Goal: Obtain resource: Download file/media

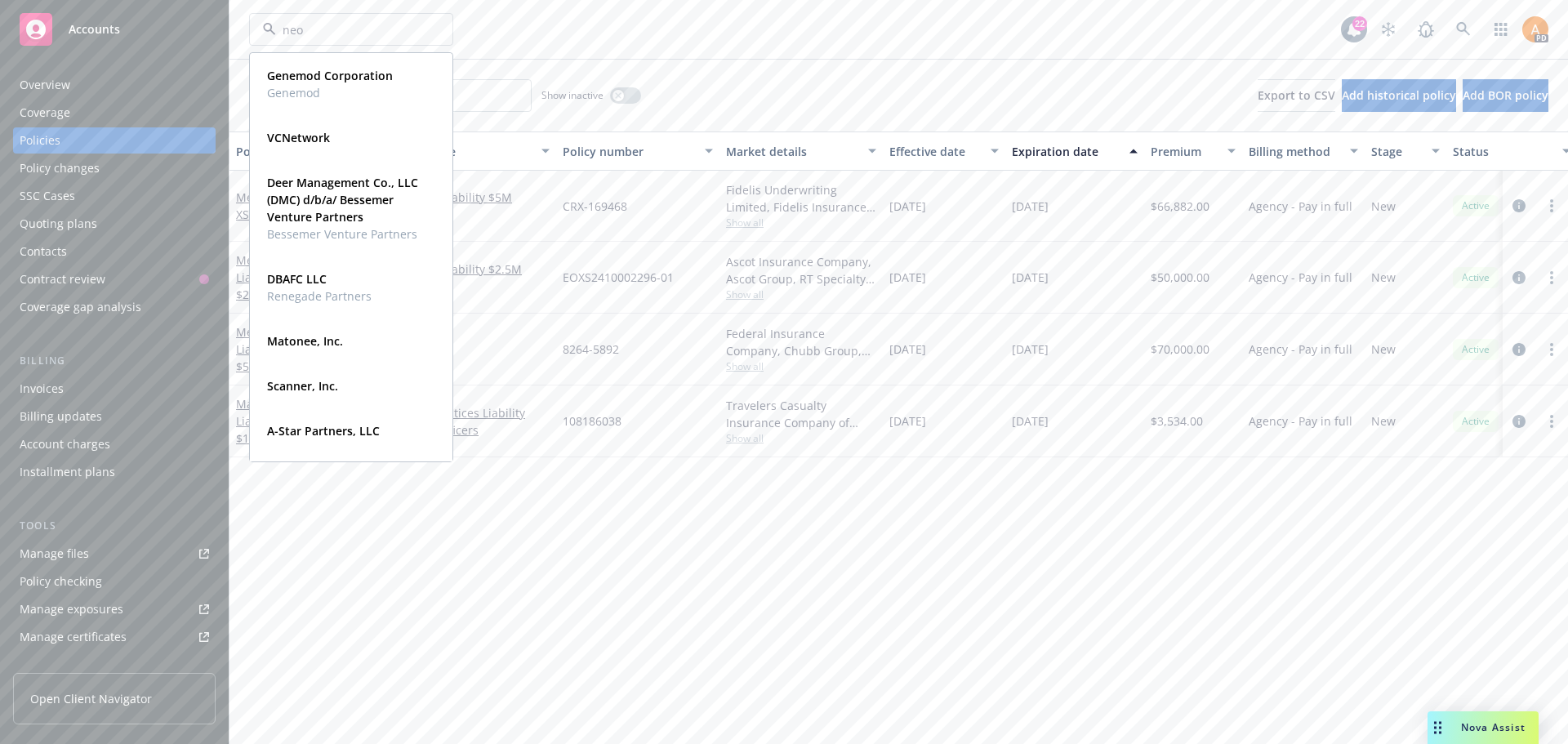
type input "neon"
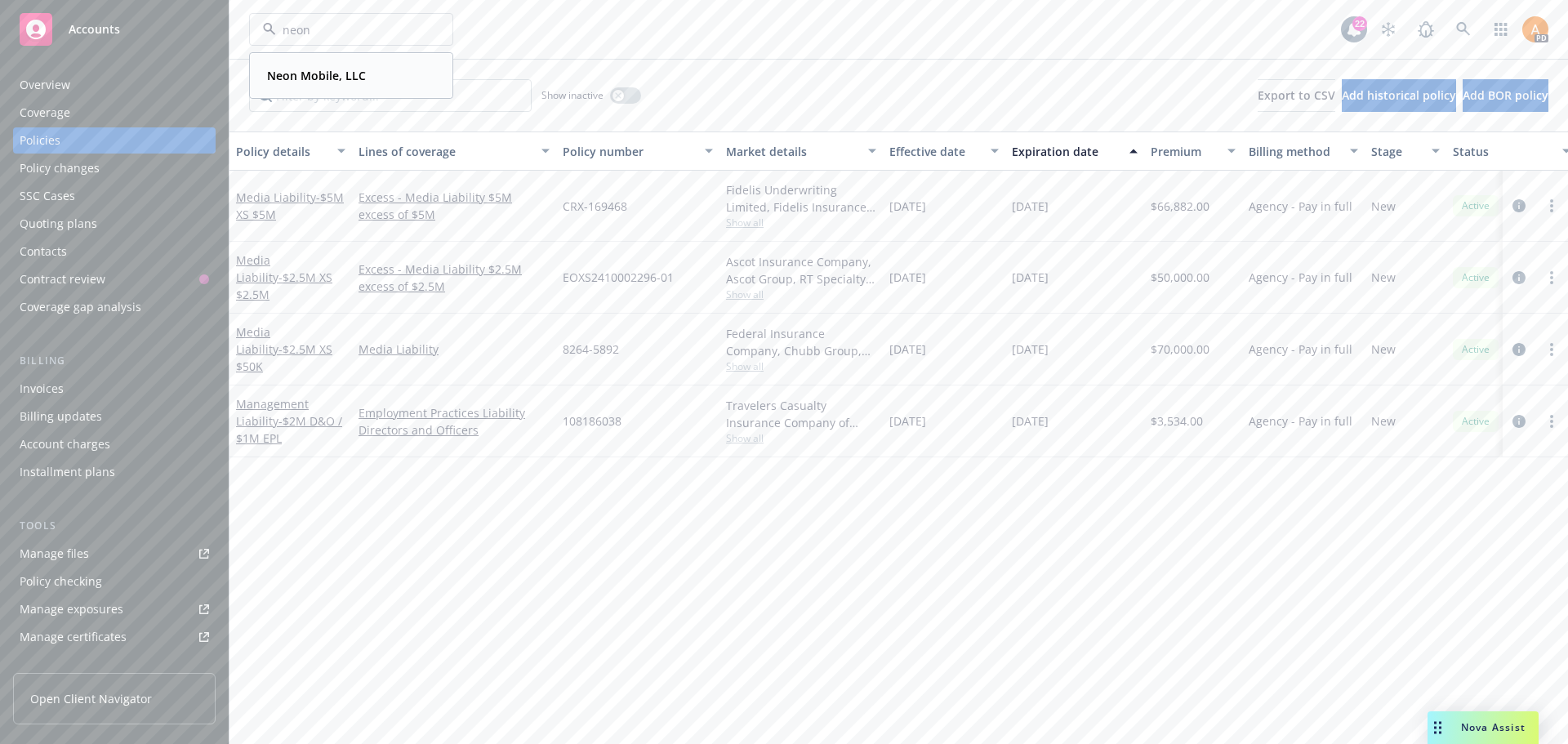
click at [337, 85] on div "Neon Mobile, LLC" at bounding box center [315, 76] width 109 height 23
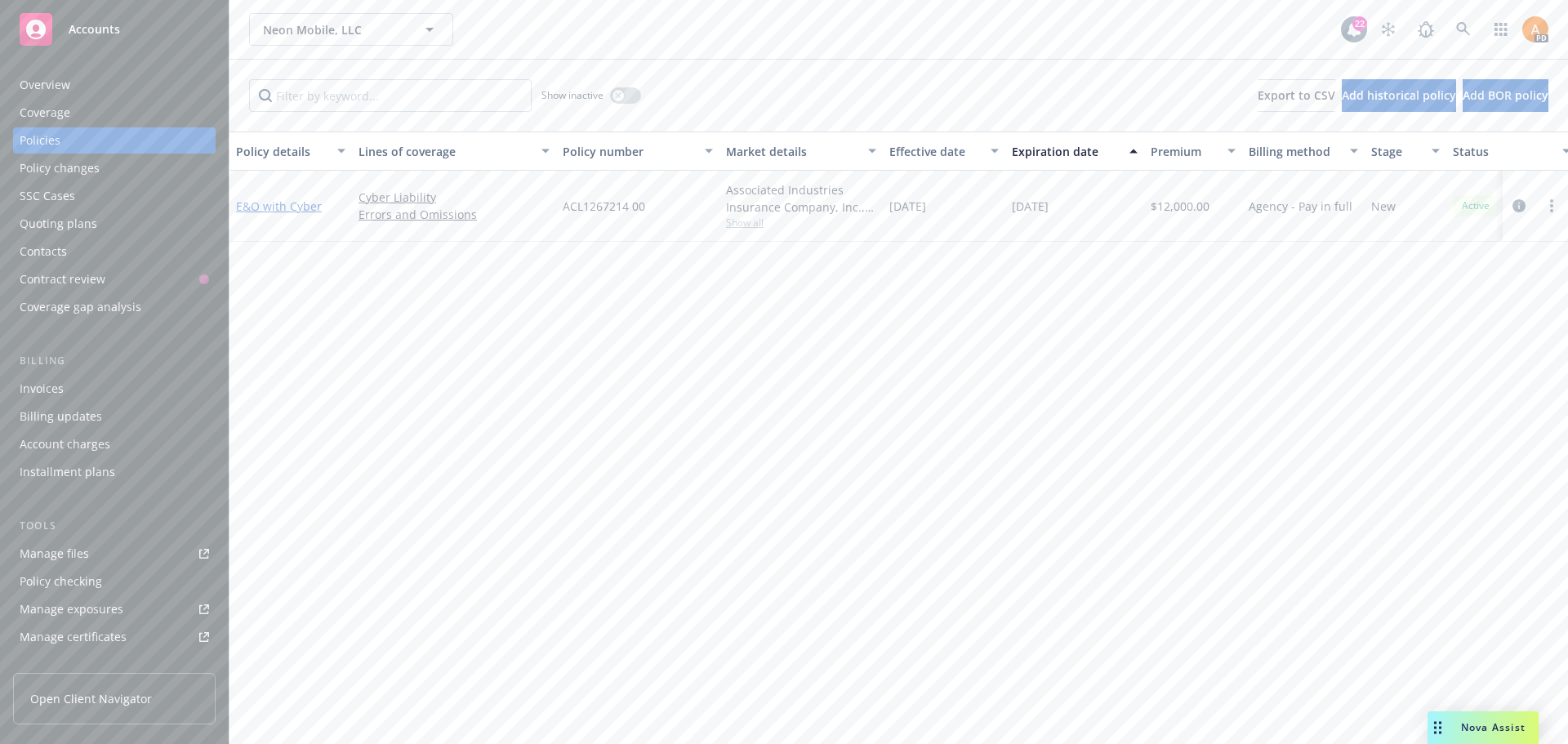
click at [276, 205] on link "E&O with Cyber" at bounding box center [278, 206] width 85 height 15
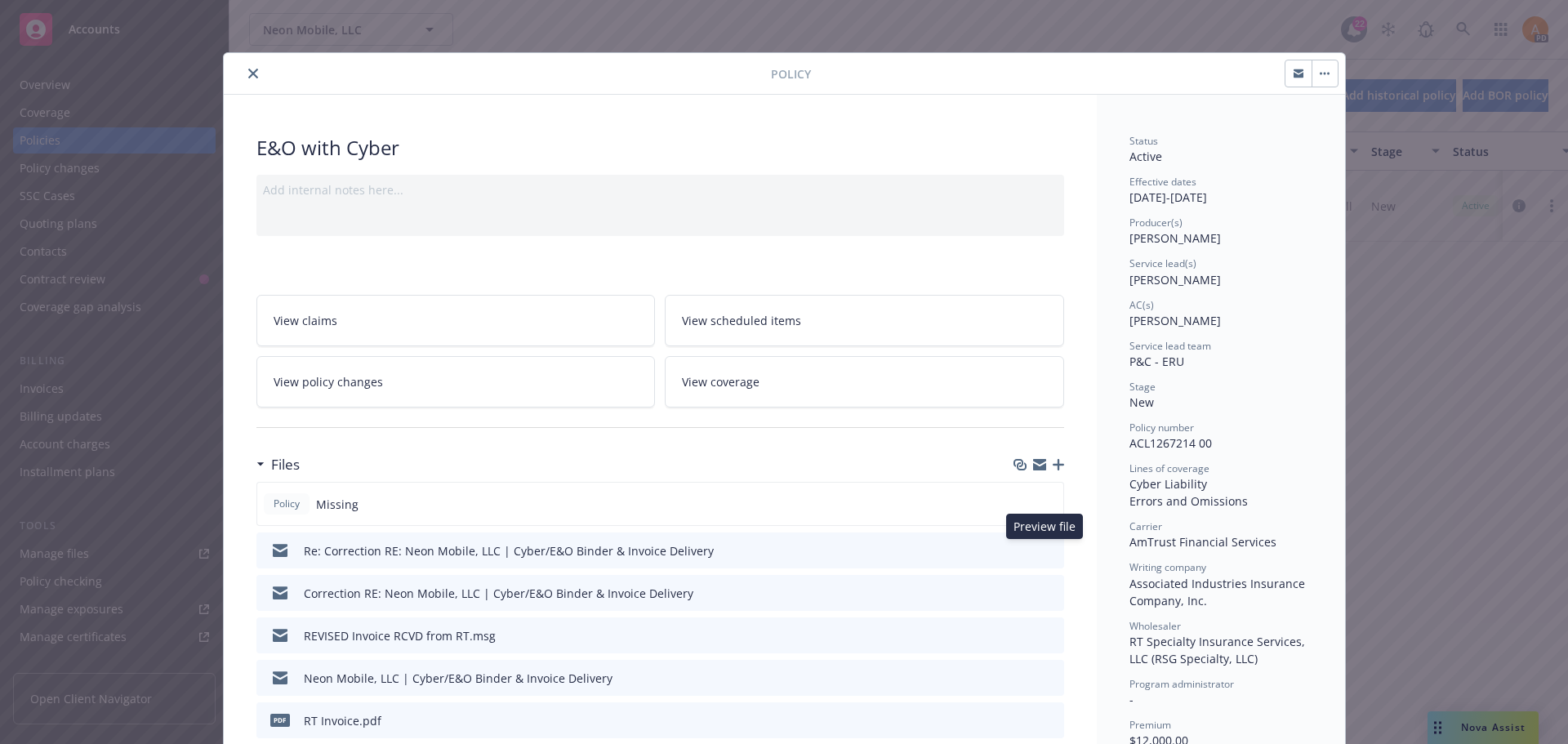
click at [1045, 550] on icon "preview file" at bounding box center [1049, 550] width 14 height 12
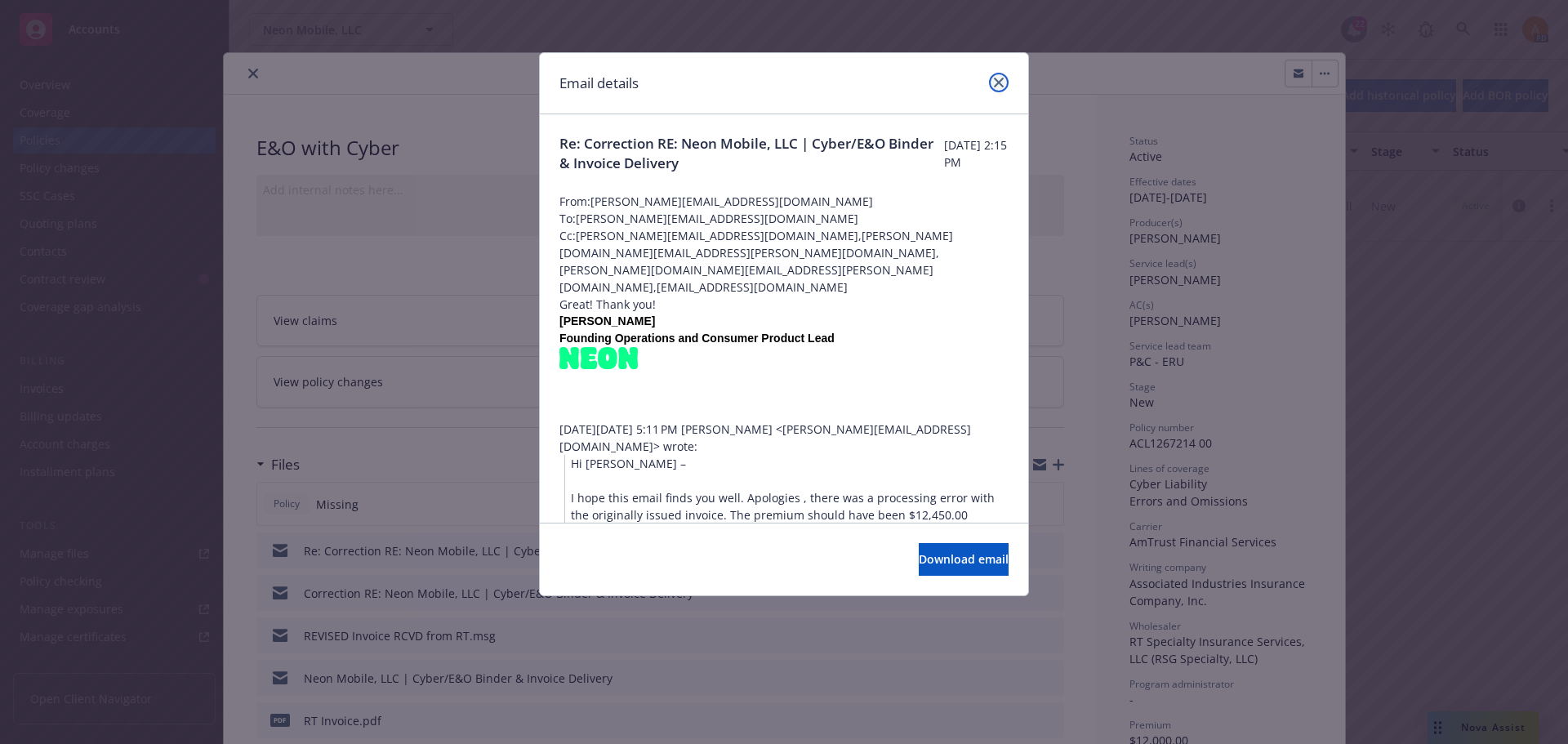
click at [1003, 80] on icon "close" at bounding box center [999, 82] width 10 height 10
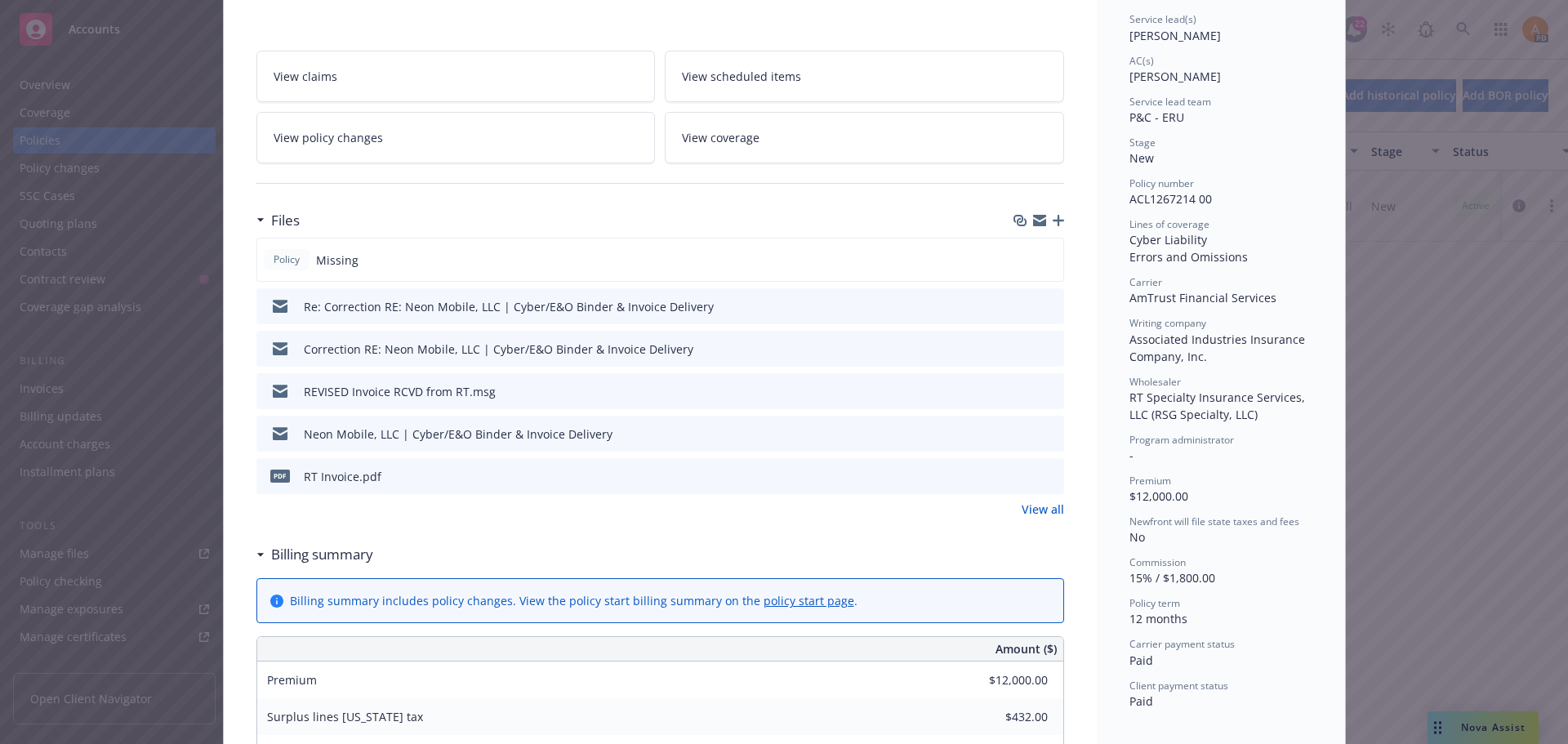
scroll to position [245, 0]
click at [1042, 300] on icon "preview file" at bounding box center [1049, 304] width 14 height 12
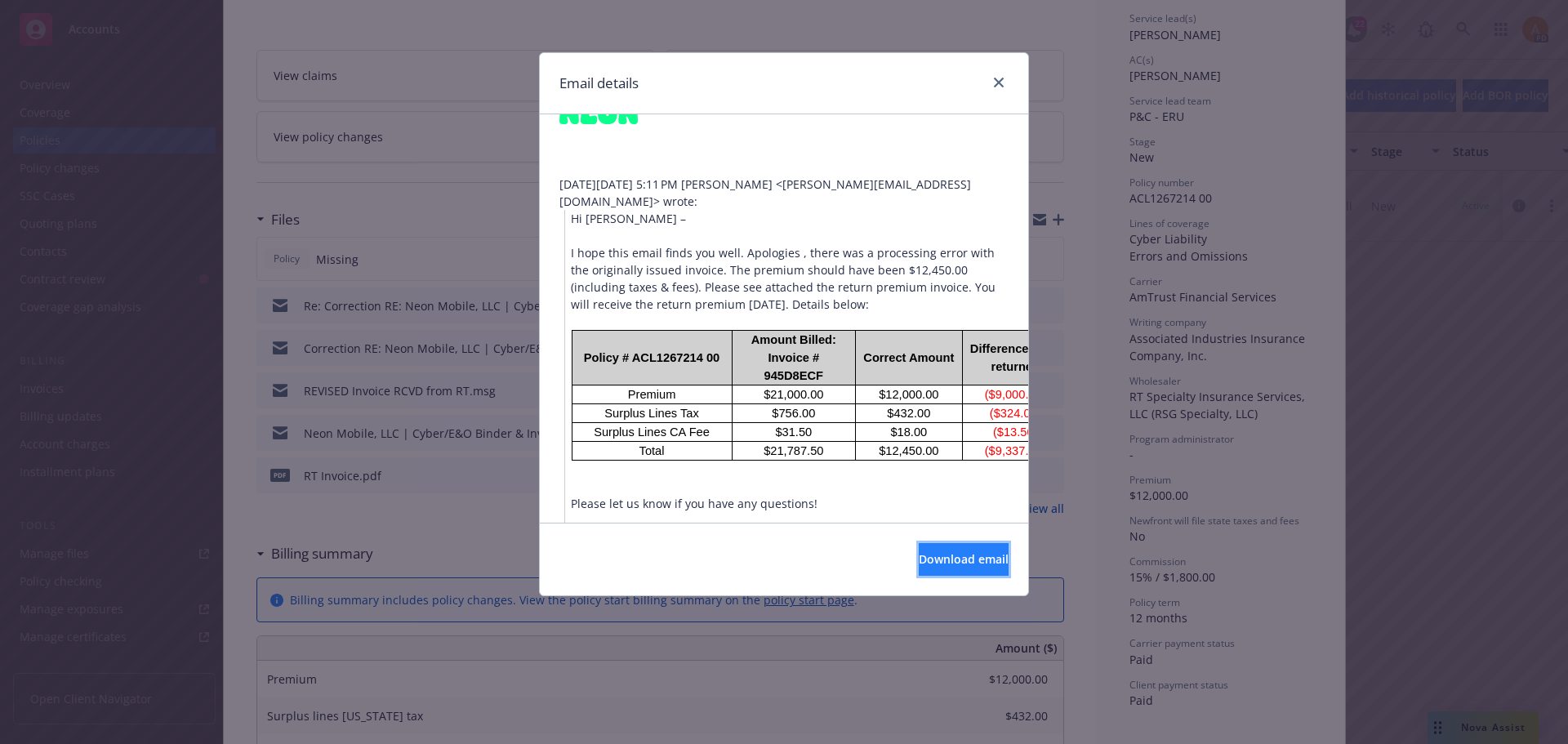
click at [918, 560] on span "Download email" at bounding box center [963, 559] width 90 height 15
click at [922, 561] on span "Download email" at bounding box center [963, 559] width 90 height 15
click at [998, 85] on icon "close" at bounding box center [999, 82] width 10 height 10
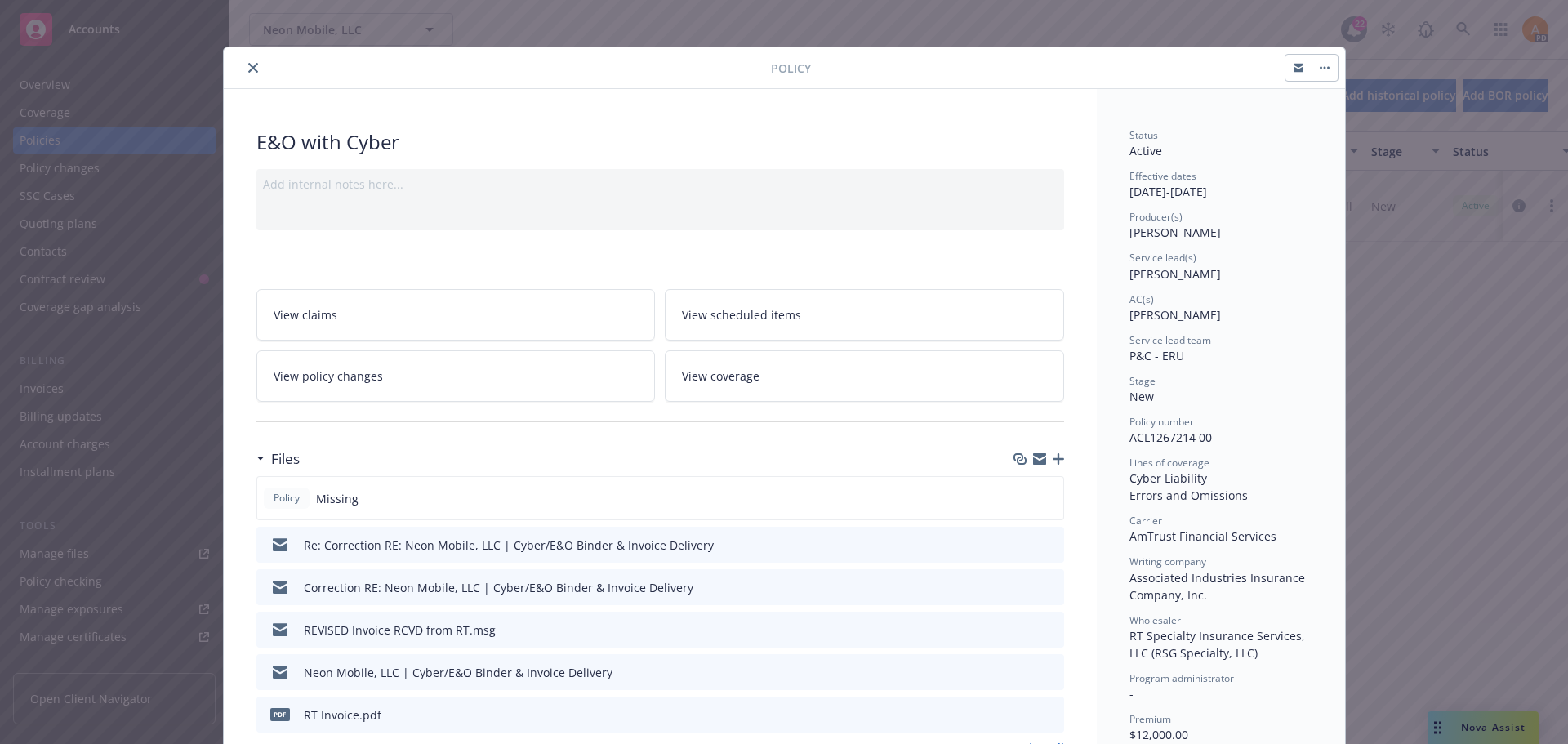
scroll to position [0, 0]
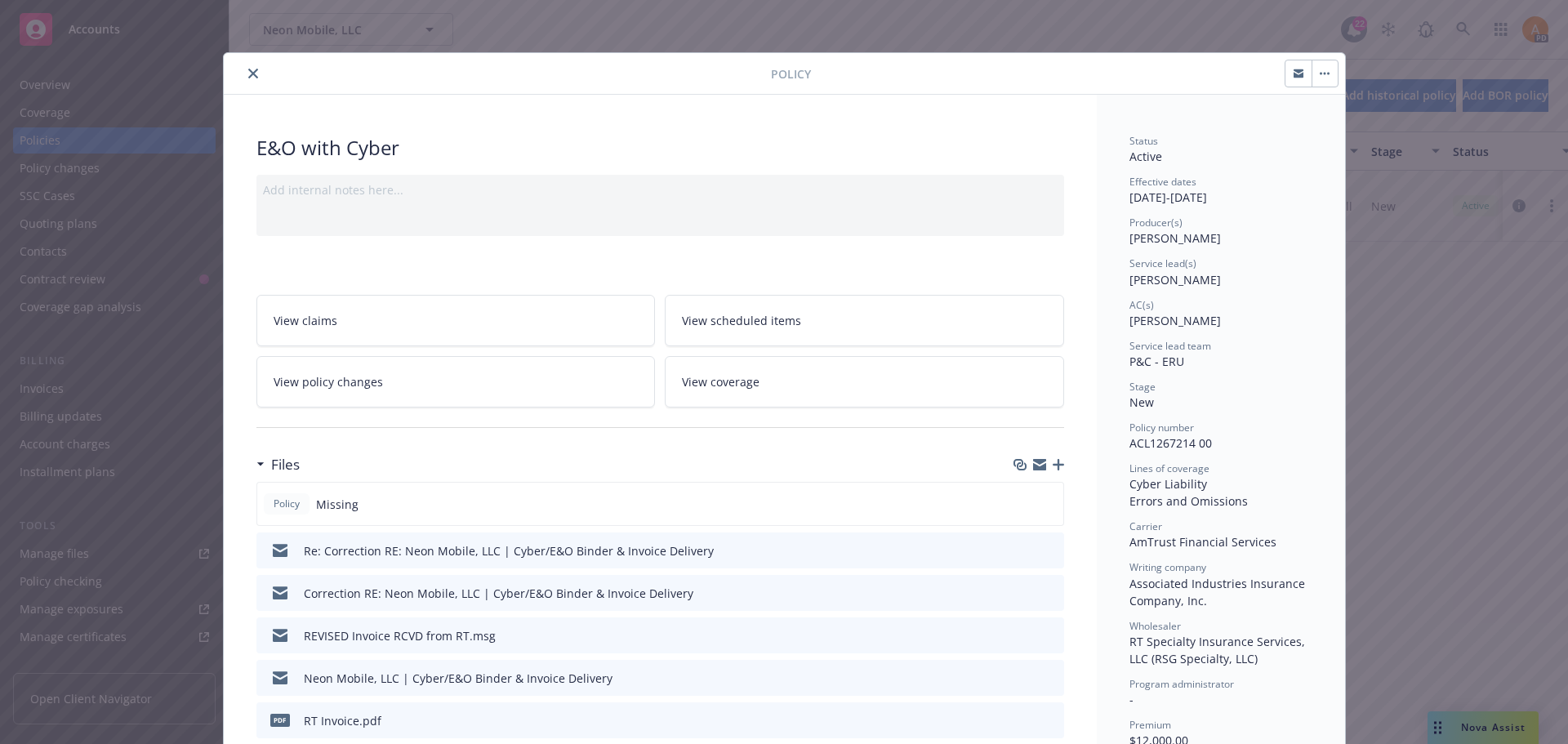
click at [248, 74] on icon "close" at bounding box center [253, 73] width 10 height 10
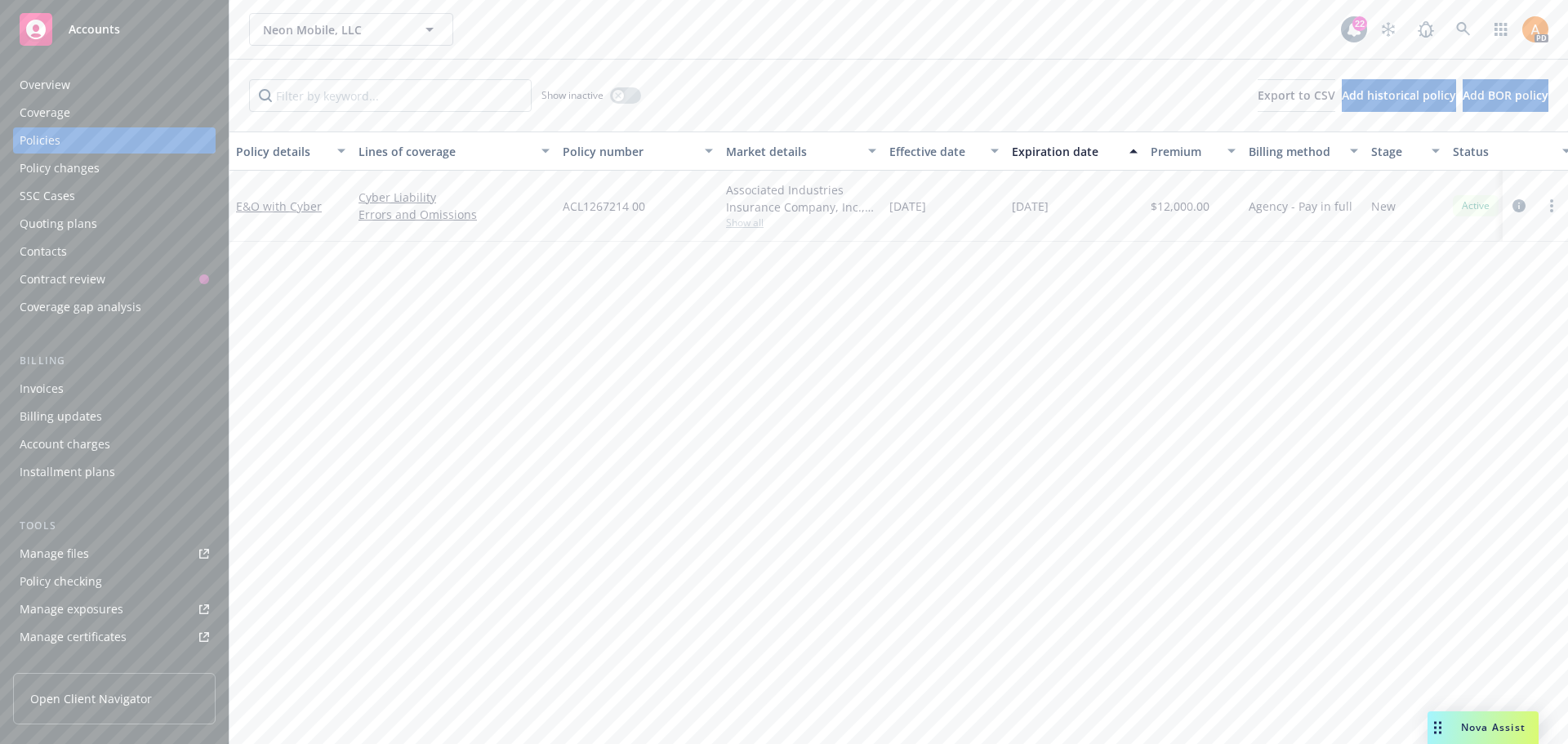
click at [747, 226] on span "Show all" at bounding box center [801, 222] width 150 height 13
click at [339, 24] on span "Neon Mobile, LLC" at bounding box center [333, 30] width 141 height 17
type input "moloco"
click at [314, 71] on strong "Moloco, Inc" at bounding box center [300, 75] width 65 height 15
type input "Neon Mobile, LLC"
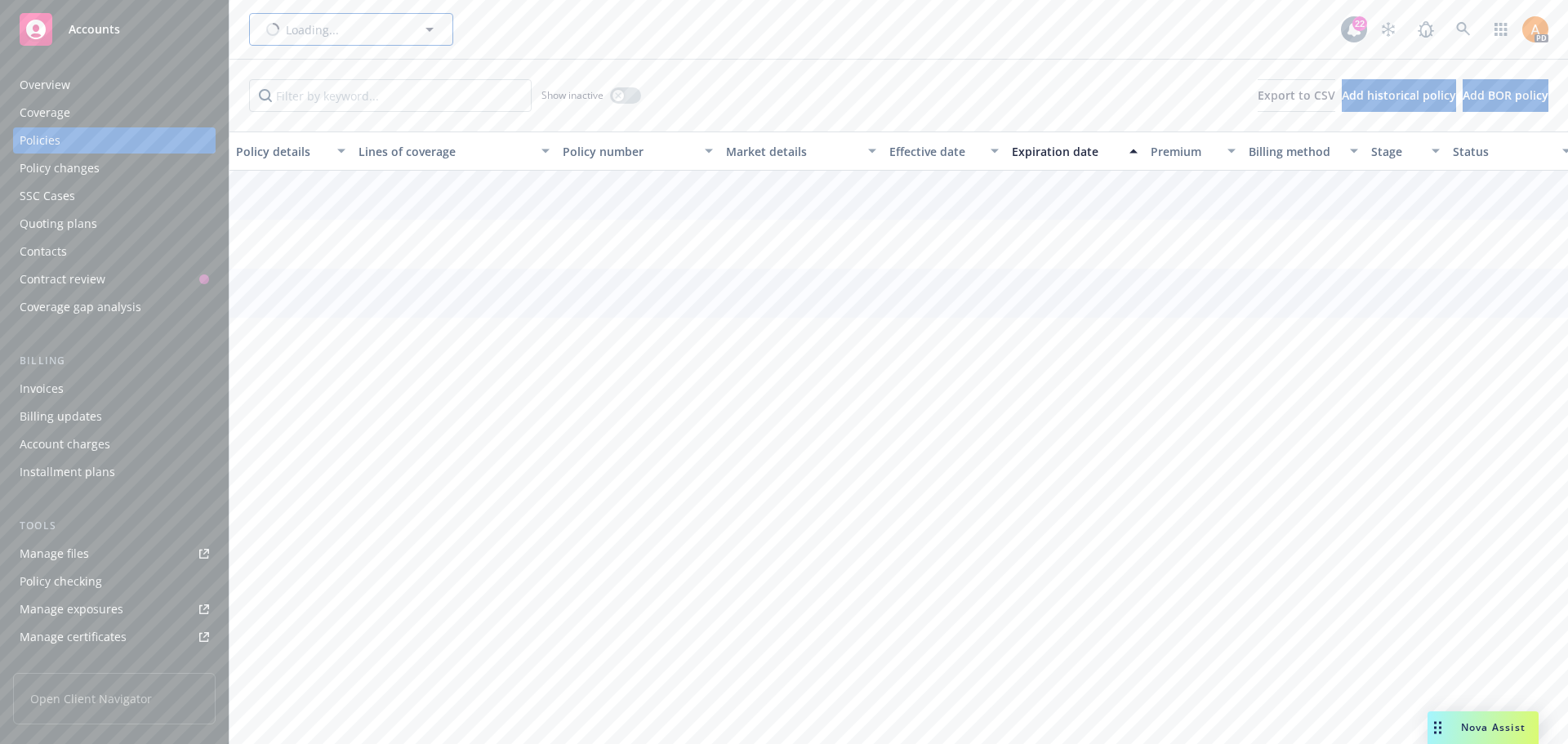
click at [365, 27] on button "Loading..." at bounding box center [351, 30] width 204 height 32
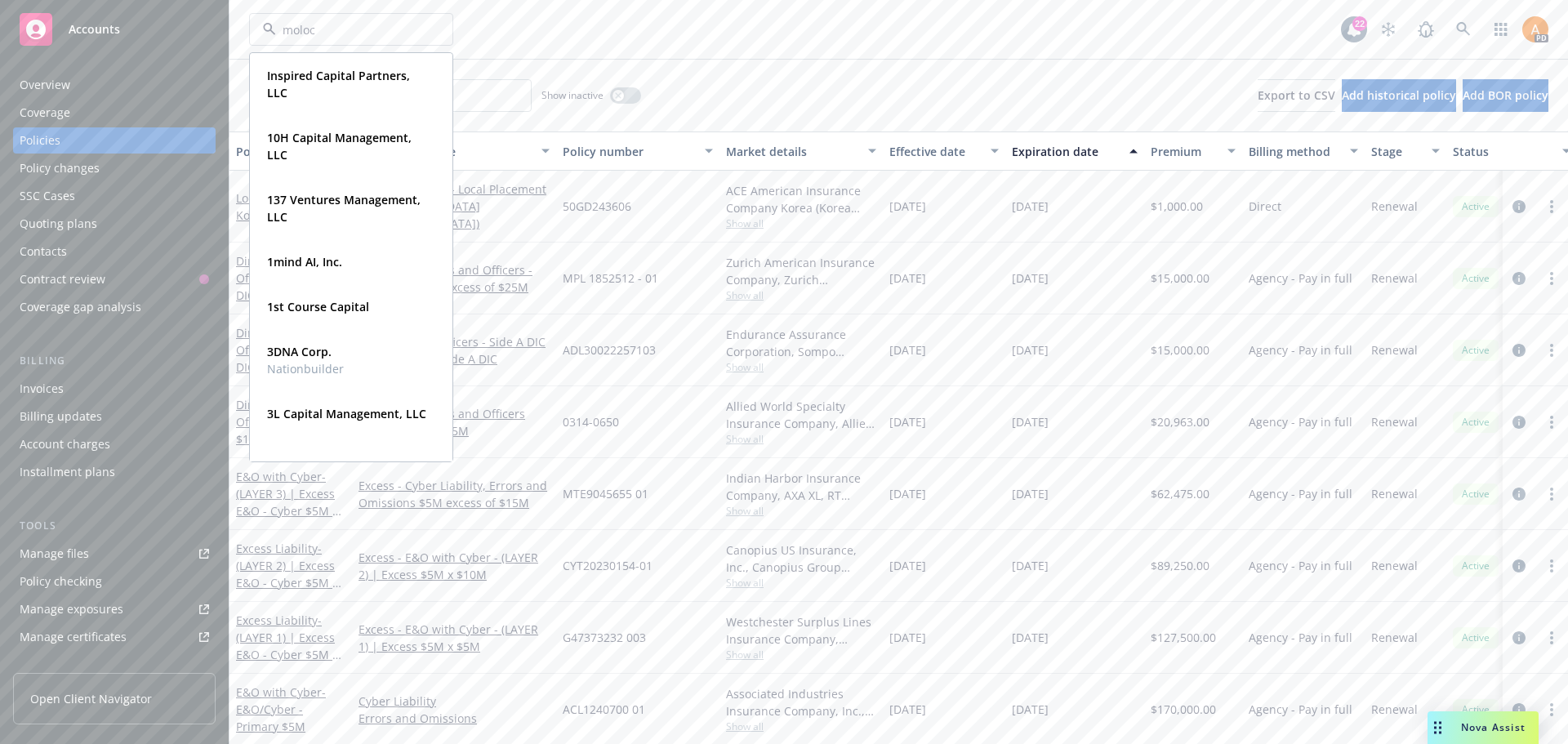
type input "moloco"
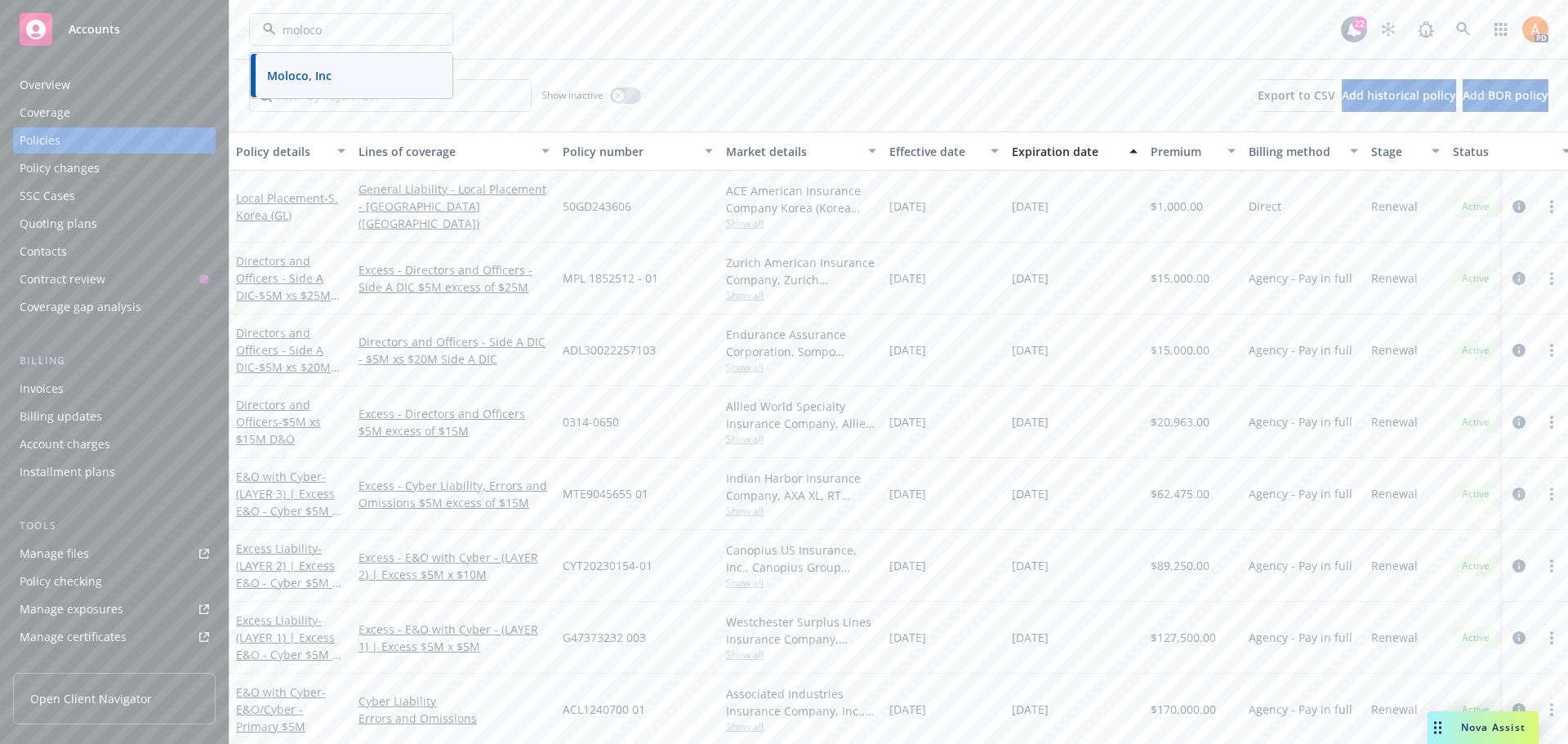
click at [299, 74] on strong "Moloco, Inc" at bounding box center [300, 75] width 65 height 15
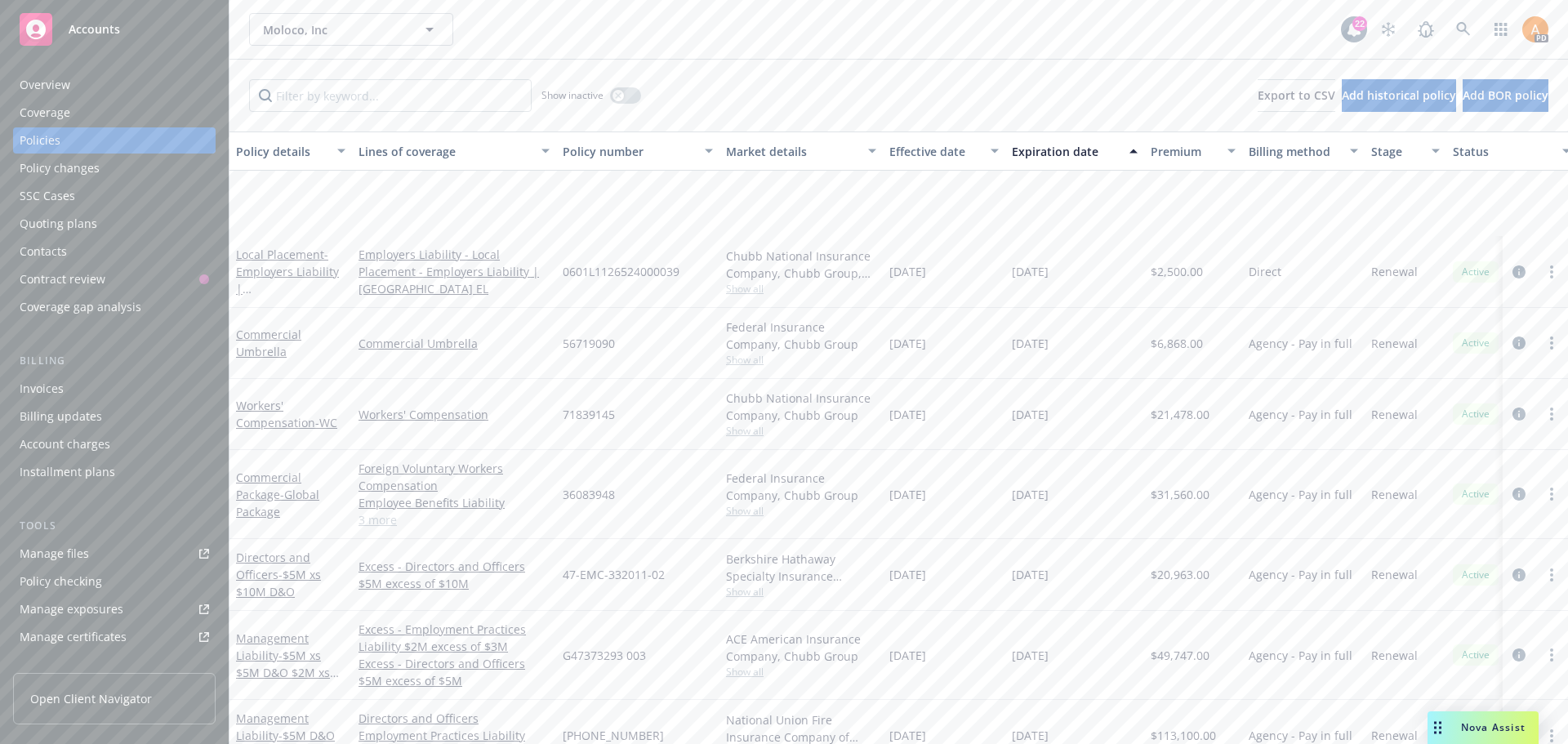
scroll to position [1552, 0]
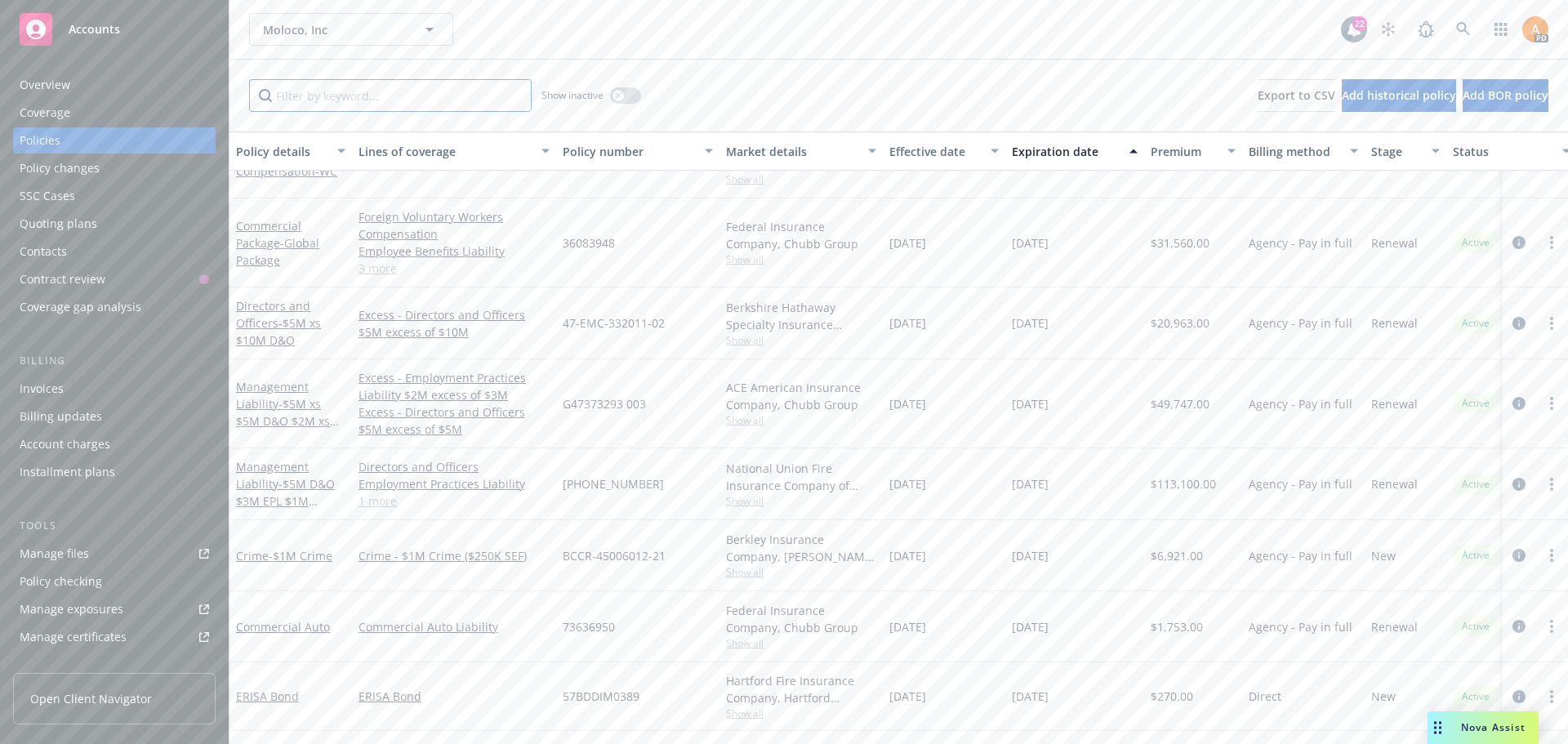
click at [329, 92] on input "Filter by keyword..." at bounding box center [390, 95] width 282 height 32
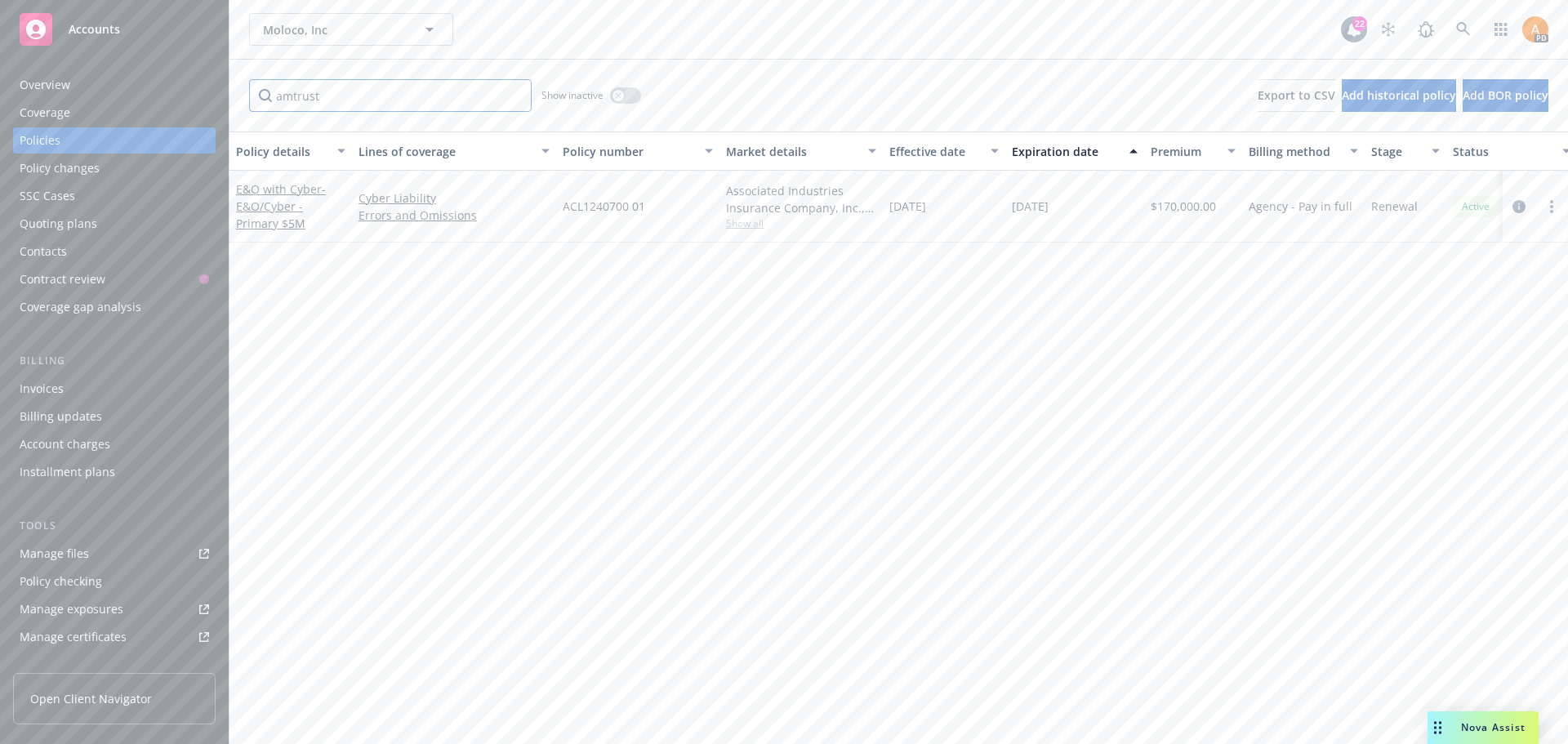
scroll to position [0, 0]
type input "amtrust"
click at [277, 209] on span "- E&O/Cyber - Primary $5M" at bounding box center [281, 206] width 90 height 49
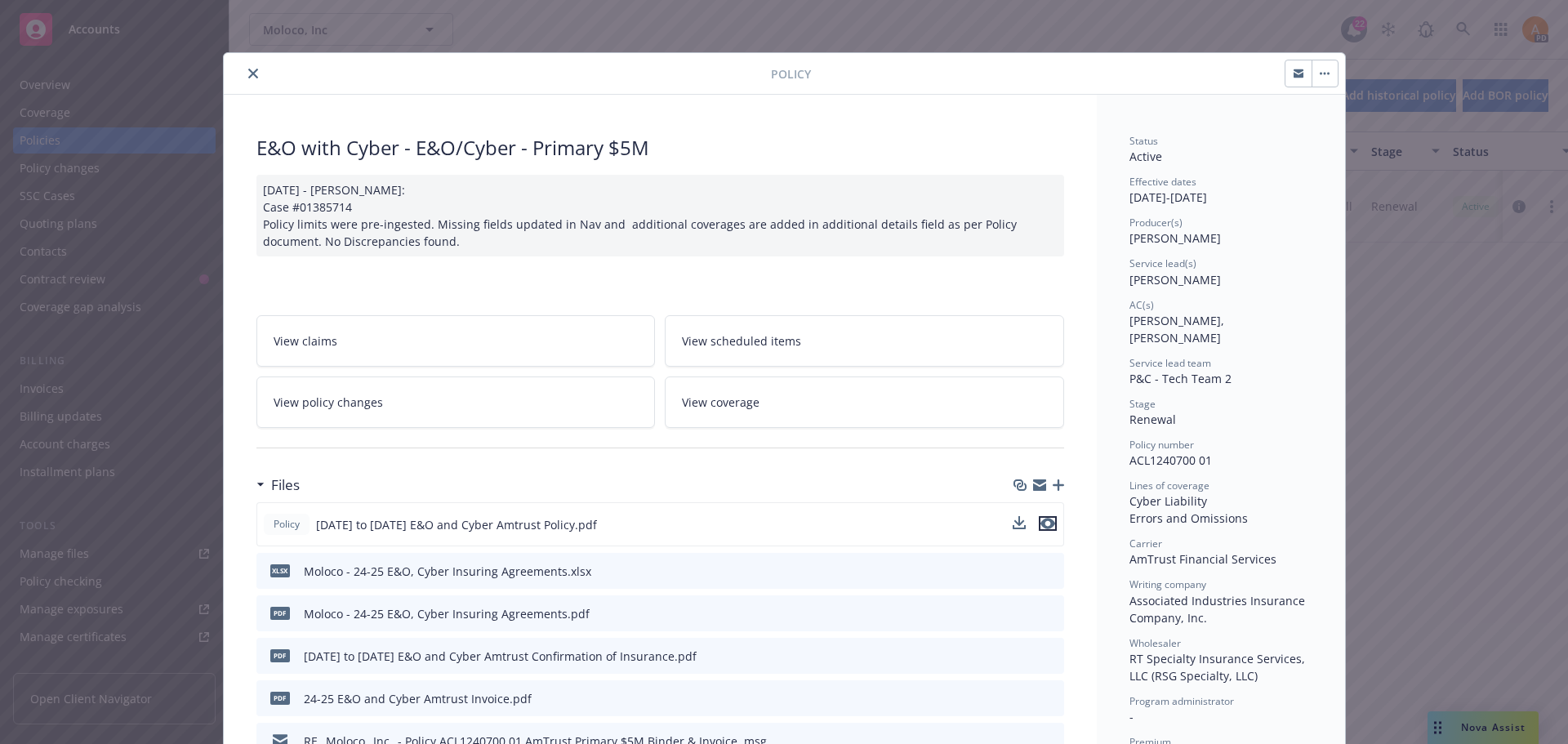
click at [1041, 524] on icon "preview file" at bounding box center [1048, 524] width 14 height 12
